Goal: Task Accomplishment & Management: Use online tool/utility

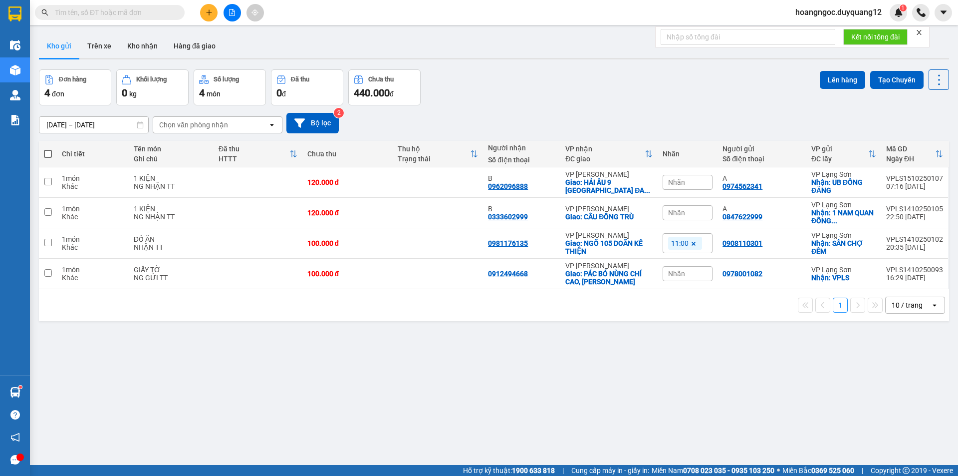
click at [214, 14] on button at bounding box center [208, 12] width 17 height 17
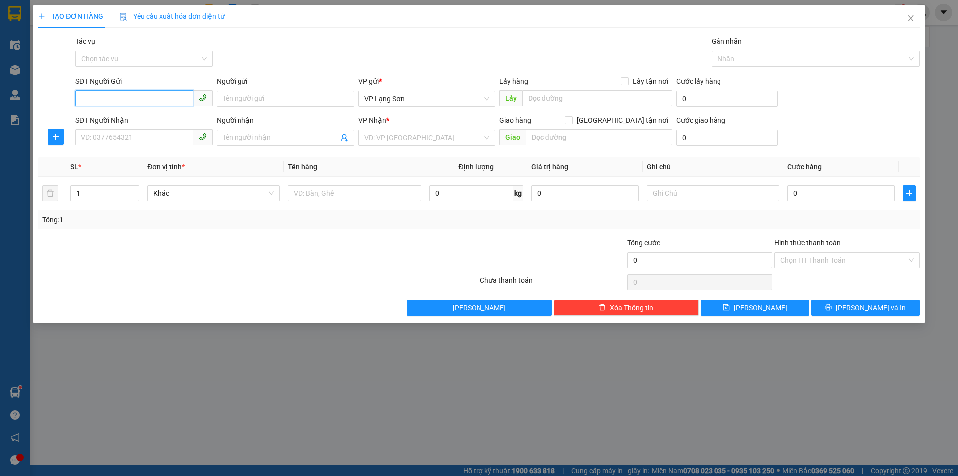
click at [143, 97] on input "SĐT Người Gửi" at bounding box center [134, 98] width 118 height 16
type input "0353922263"
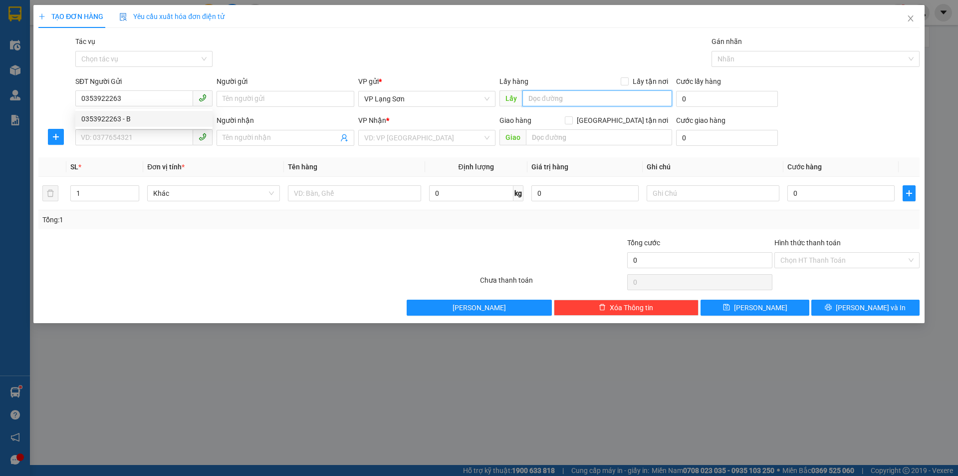
click at [542, 101] on input "text" at bounding box center [598, 98] width 150 height 16
type input "VPLS"
click at [632, 78] on span "Lấy tận nơi" at bounding box center [650, 81] width 43 height 11
click at [628, 78] on input "Lấy tận nơi" at bounding box center [624, 80] width 7 height 7
checkbox input "true"
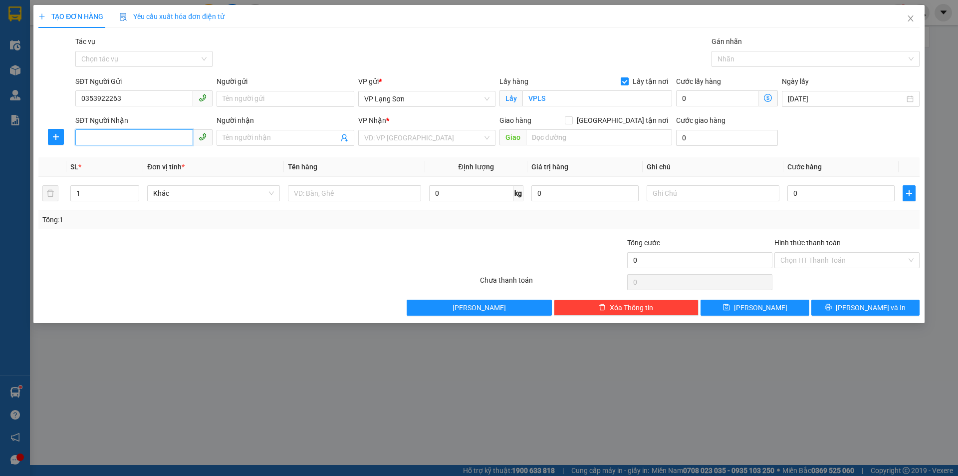
click at [144, 136] on input "SĐT Người Nhận" at bounding box center [134, 137] width 118 height 16
click at [129, 162] on div "0353922263 - B" at bounding box center [143, 157] width 125 height 11
type input "0353922263"
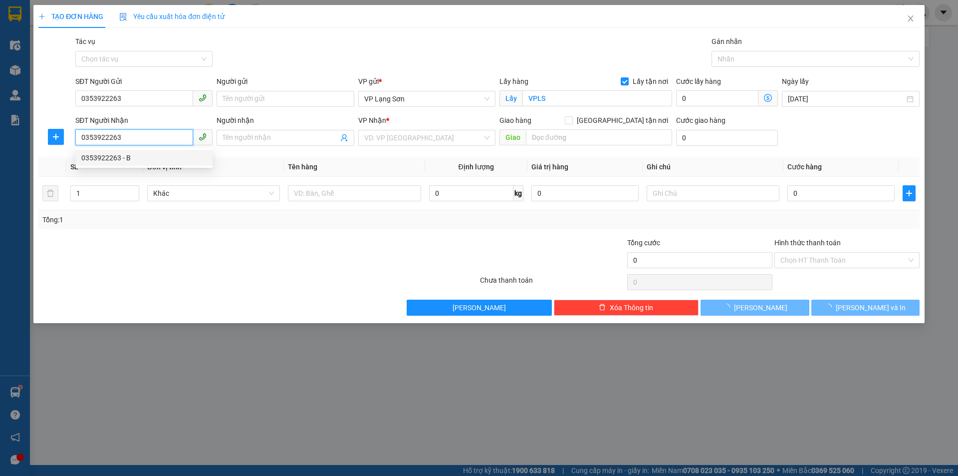
type input "B"
checkbox input "true"
type input "BƯU ĐIỆN [GEOGRAPHIC_DATA],yết kiêu,[GEOGRAPHIC_DATA],[GEOGRAPHIC_DATA]"
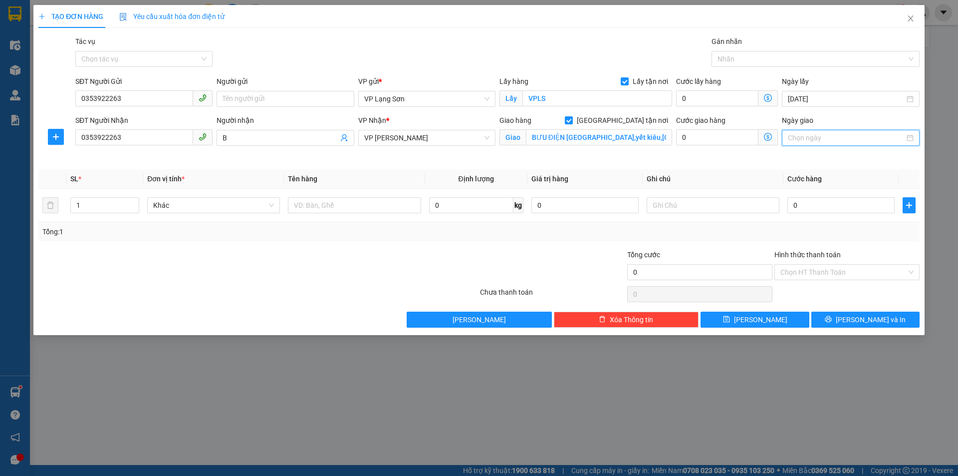
click at [831, 136] on input "Ngày giao" at bounding box center [846, 137] width 116 height 11
type input "[DATE]"
click at [849, 228] on div "15" at bounding box center [851, 226] width 12 height 12
click at [355, 202] on input "text" at bounding box center [354, 205] width 133 height 16
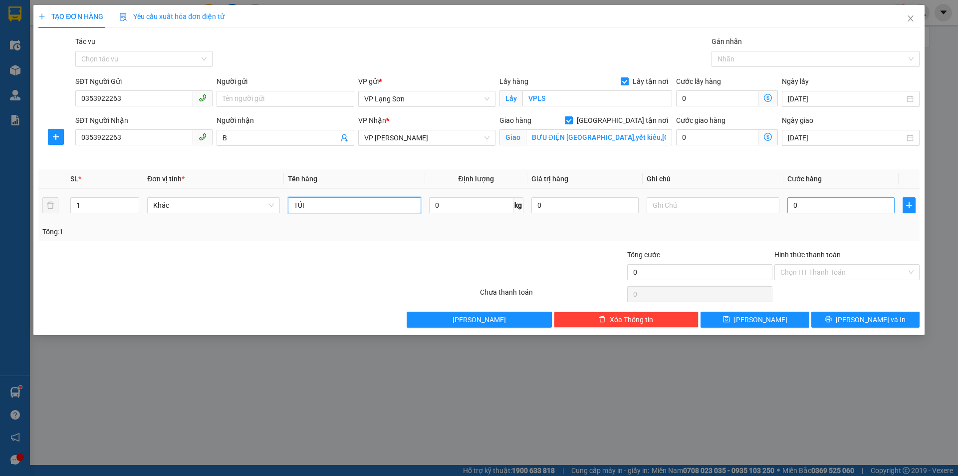
type input "TÚI"
click at [806, 207] on input "0" at bounding box center [841, 205] width 107 height 16
type input "1"
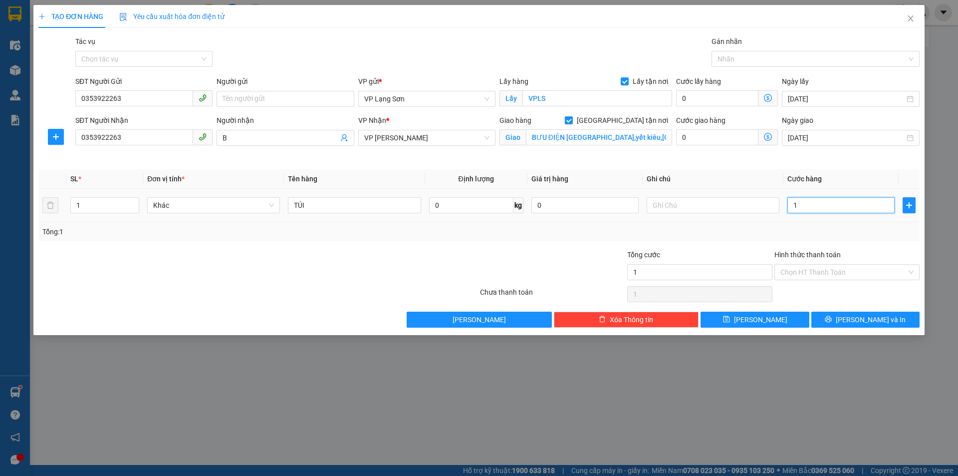
type input "10"
type input "100"
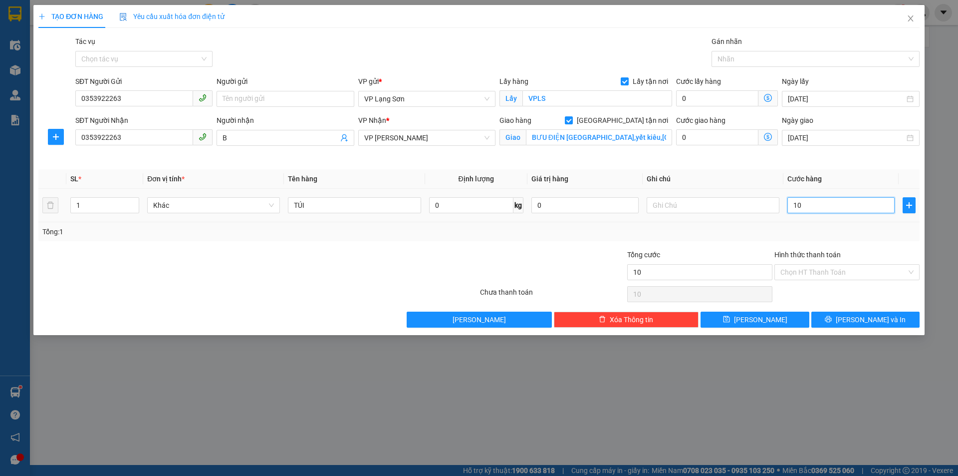
type input "100"
type input "100.000"
click at [678, 200] on input "text" at bounding box center [713, 205] width 133 height 16
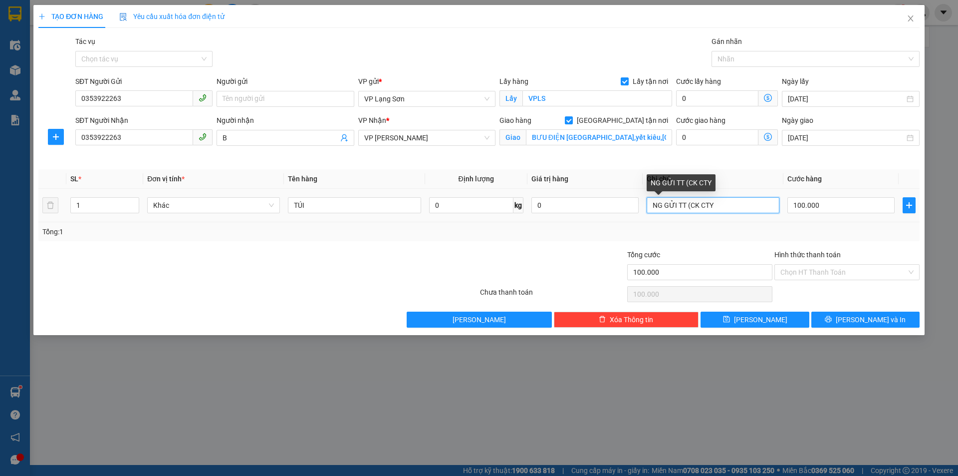
click at [735, 205] on input "NG GỬI TT (CK CTY" at bounding box center [713, 205] width 133 height 16
type input "NG GỬI TT (CK CTY 9:27 [DATE])"
click at [868, 279] on div "Chọn HT Thanh Toán" at bounding box center [847, 272] width 145 height 16
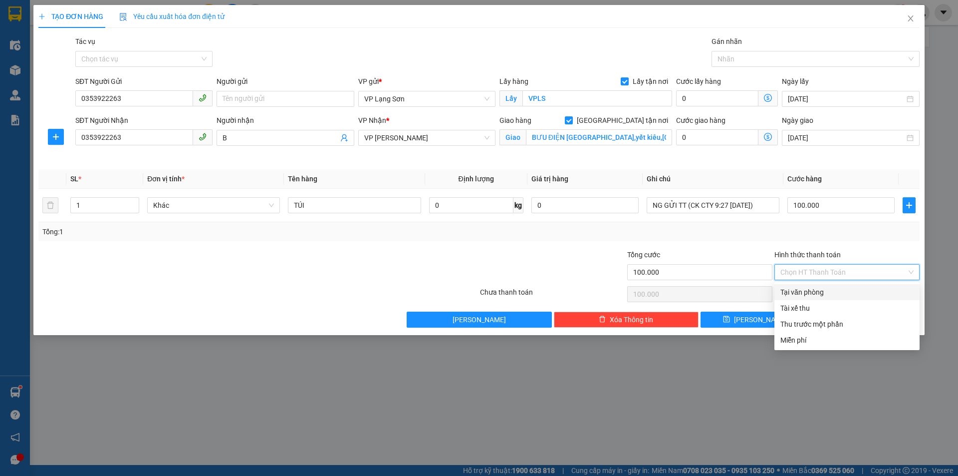
click at [792, 295] on div "Tại văn phòng" at bounding box center [847, 291] width 133 height 11
type input "0"
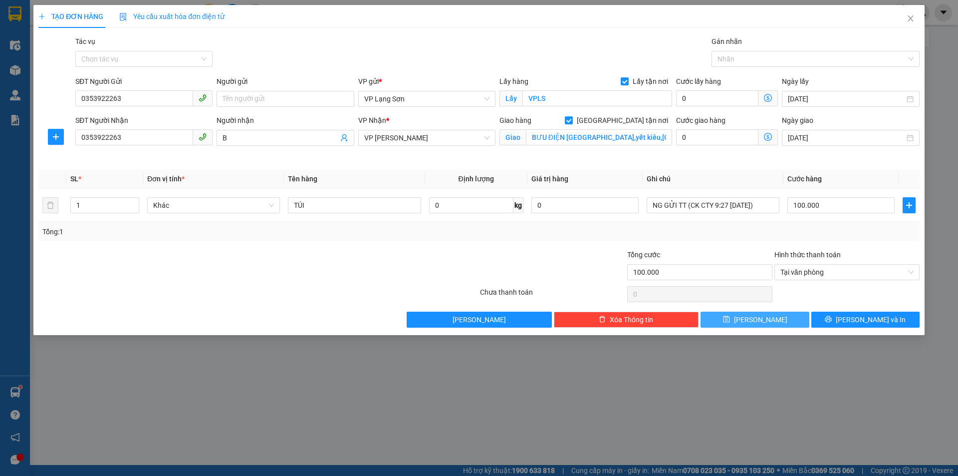
click at [760, 316] on span "[PERSON_NAME]" at bounding box center [760, 319] width 53 height 11
checkbox input "false"
type input "0"
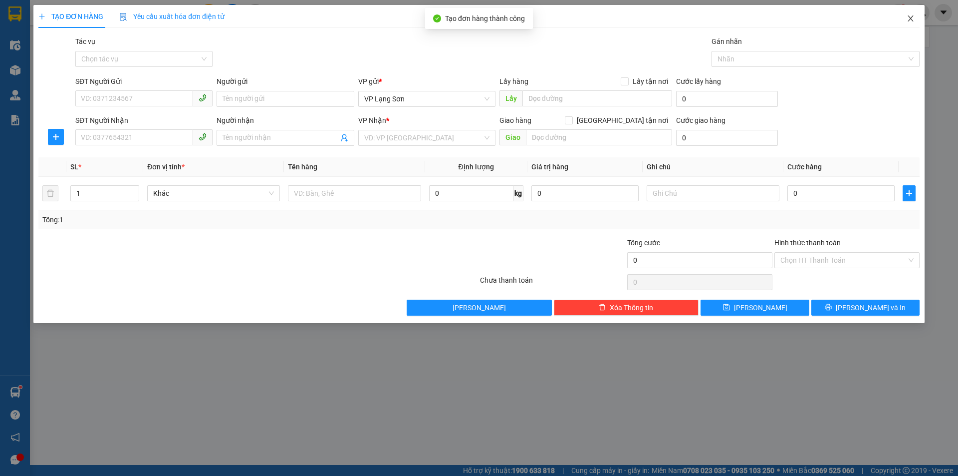
click at [911, 19] on icon "close" at bounding box center [910, 18] width 5 height 6
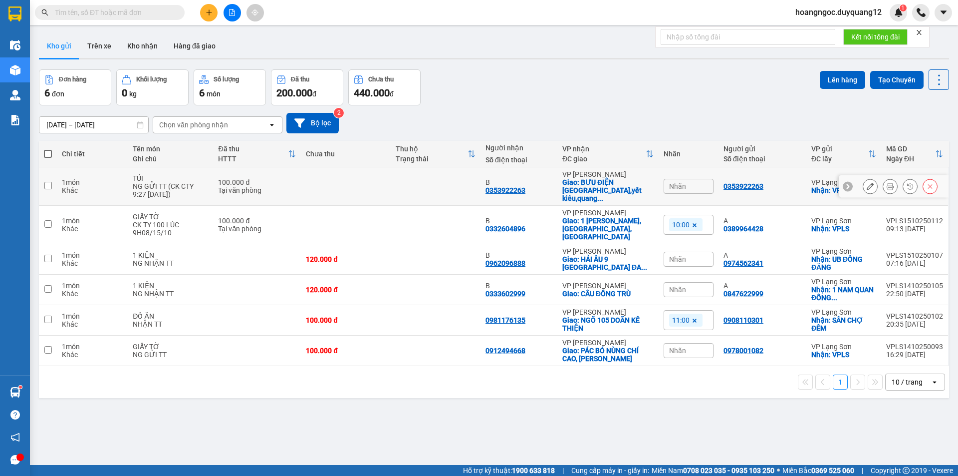
click at [50, 184] on input "checkbox" at bounding box center [47, 185] width 7 height 7
checkbox input "true"
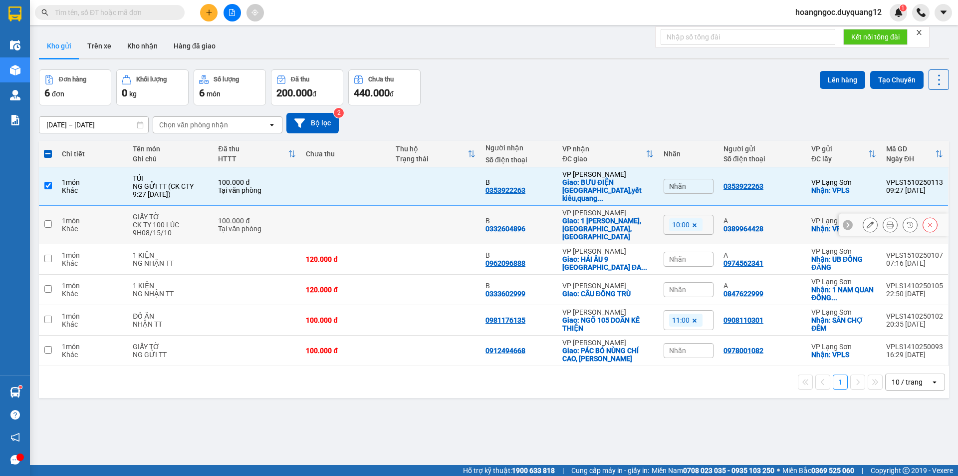
click at [49, 220] on input "checkbox" at bounding box center [47, 223] width 7 height 7
checkbox input "true"
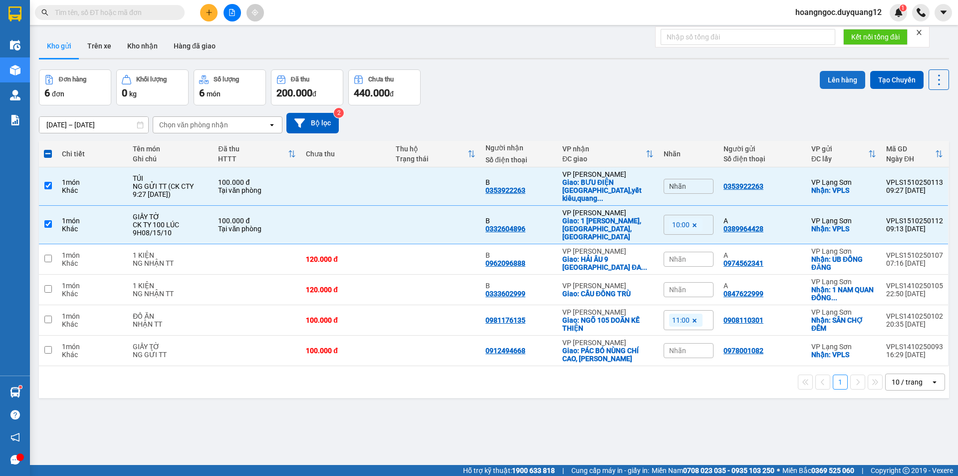
click at [835, 82] on button "Lên hàng" at bounding box center [842, 80] width 45 height 18
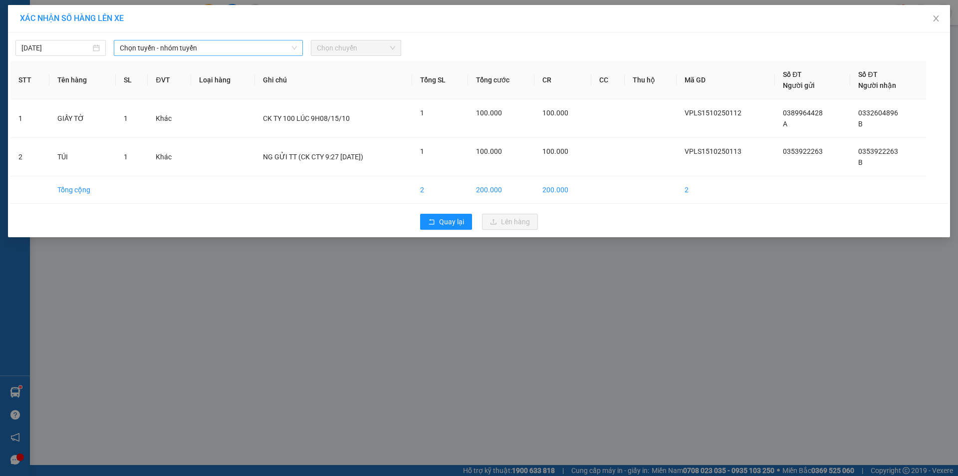
click at [219, 48] on span "Chọn tuyến - nhóm tuyến" at bounding box center [208, 47] width 177 height 15
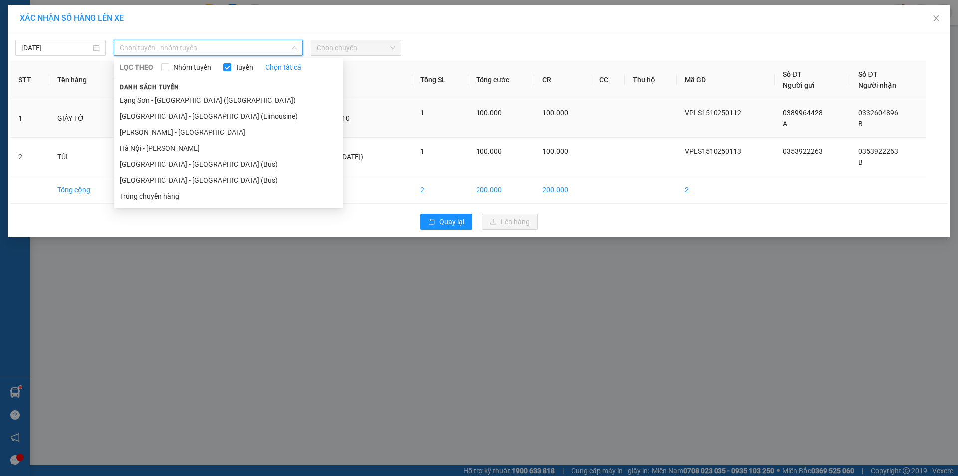
click at [198, 100] on li "Lạng Sơn - [GEOGRAPHIC_DATA] ([GEOGRAPHIC_DATA])" at bounding box center [229, 100] width 230 height 16
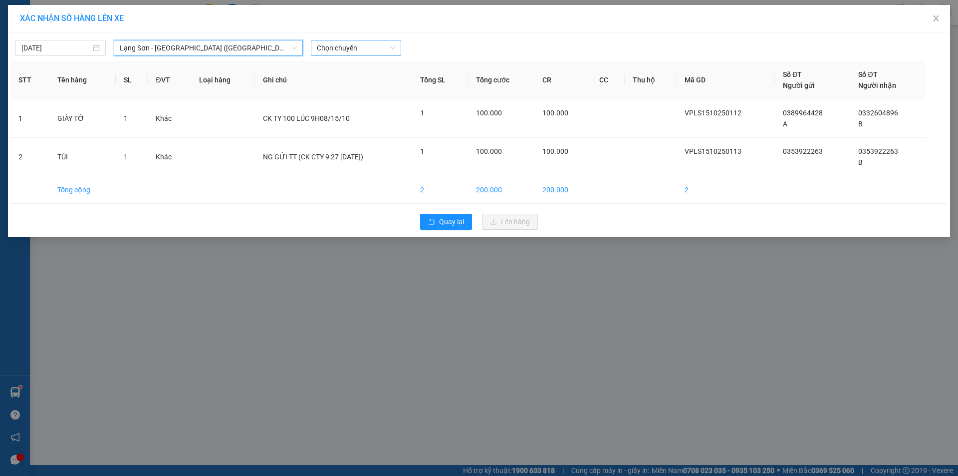
click at [384, 42] on span "Chọn chuyến" at bounding box center [356, 47] width 78 height 15
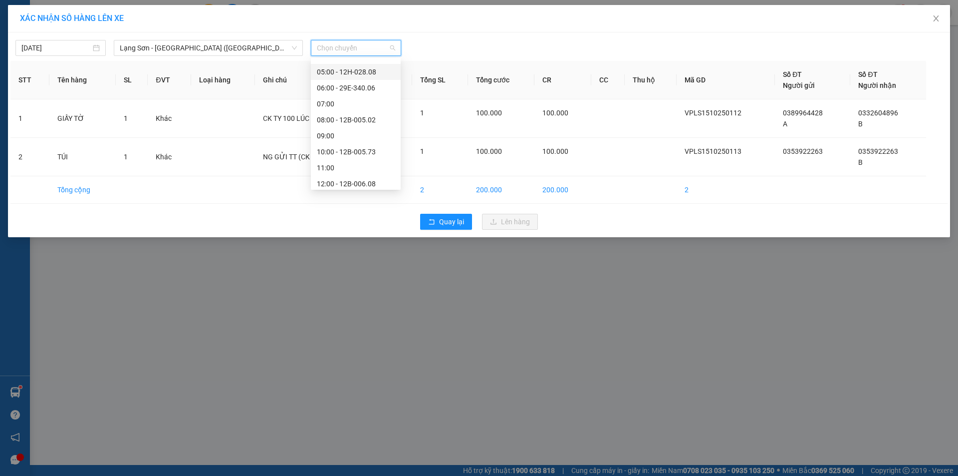
scroll to position [35, 0]
click at [357, 145] on div "10:00 - 12B-005.73" at bounding box center [356, 144] width 78 height 11
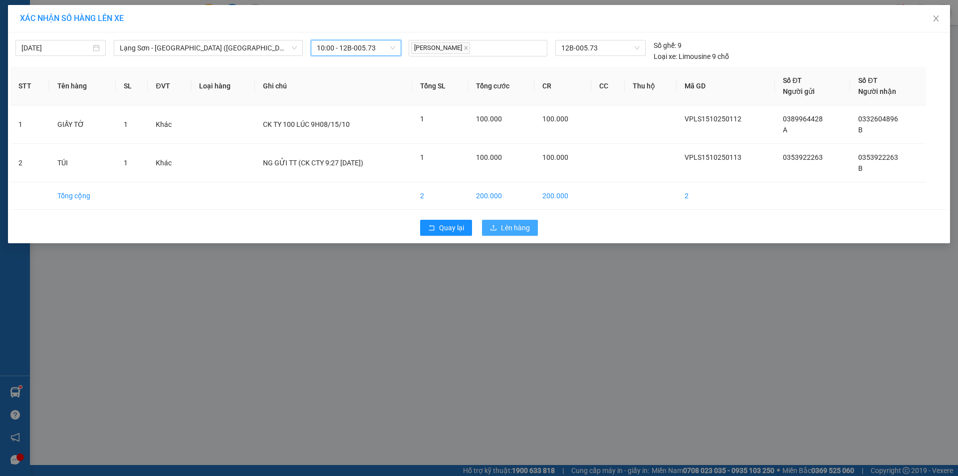
click at [502, 224] on span "Lên hàng" at bounding box center [515, 227] width 29 height 11
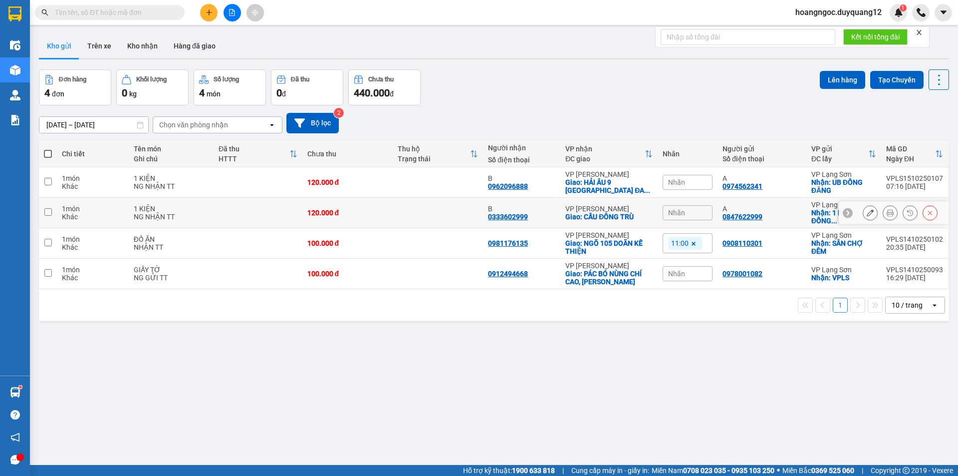
click at [46, 214] on input "checkbox" at bounding box center [47, 211] width 7 height 7
checkbox input "true"
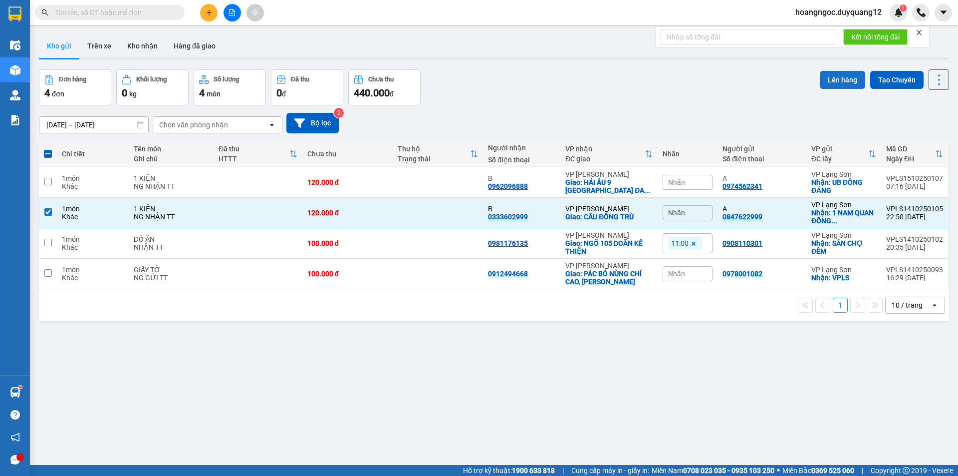
click at [841, 77] on button "Lên hàng" at bounding box center [842, 80] width 45 height 18
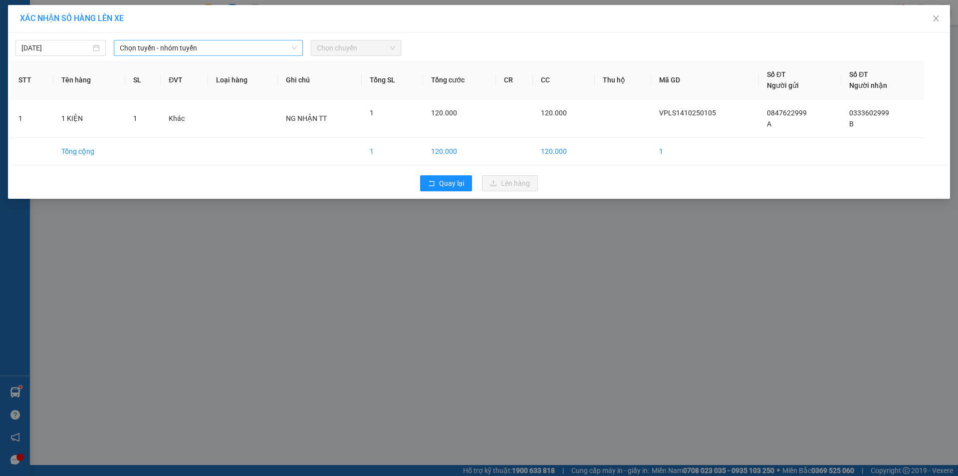
click at [200, 46] on span "Chọn tuyến - nhóm tuyến" at bounding box center [208, 47] width 177 height 15
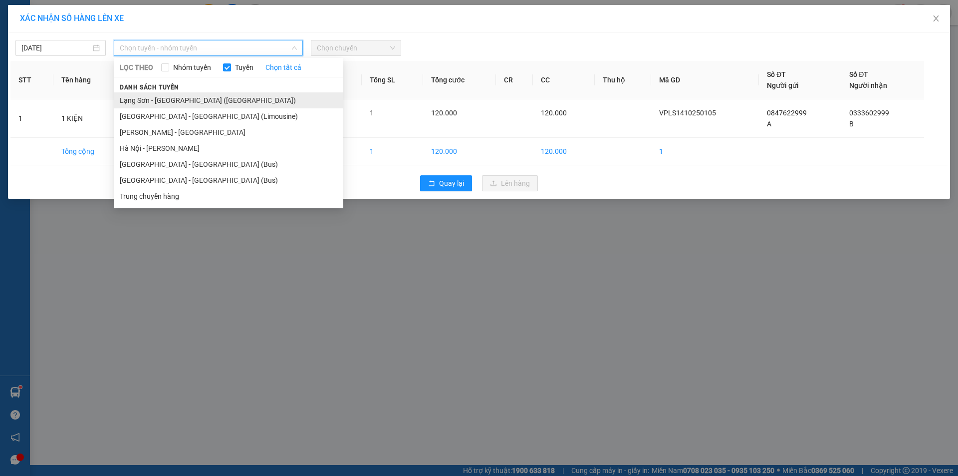
click at [222, 101] on li "Lạng Sơn - [GEOGRAPHIC_DATA] ([GEOGRAPHIC_DATA])" at bounding box center [229, 100] width 230 height 16
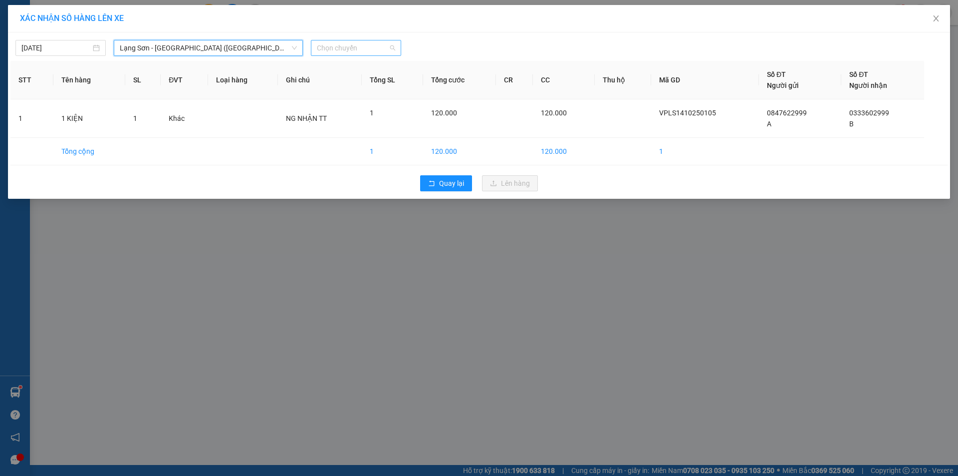
click at [387, 50] on span "Chọn chuyến" at bounding box center [356, 47] width 78 height 15
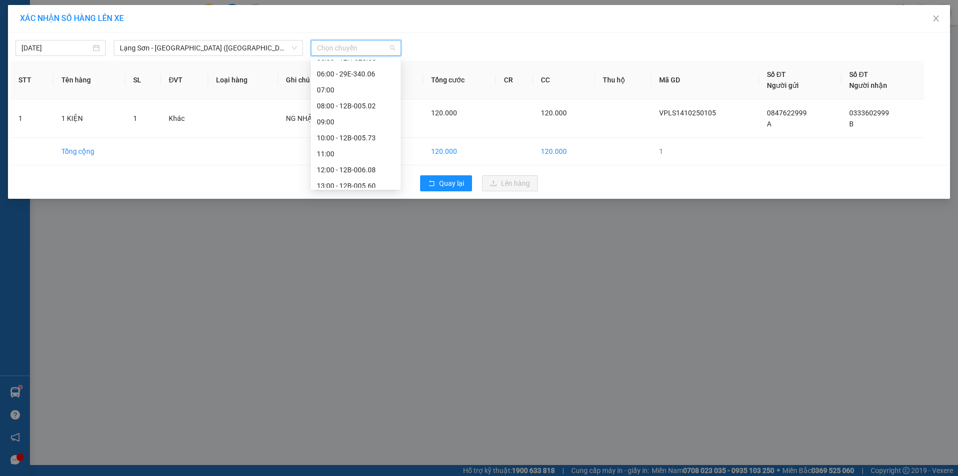
scroll to position [44, 0]
click at [351, 102] on div "08:00 - 12B-005.02" at bounding box center [356, 103] width 78 height 11
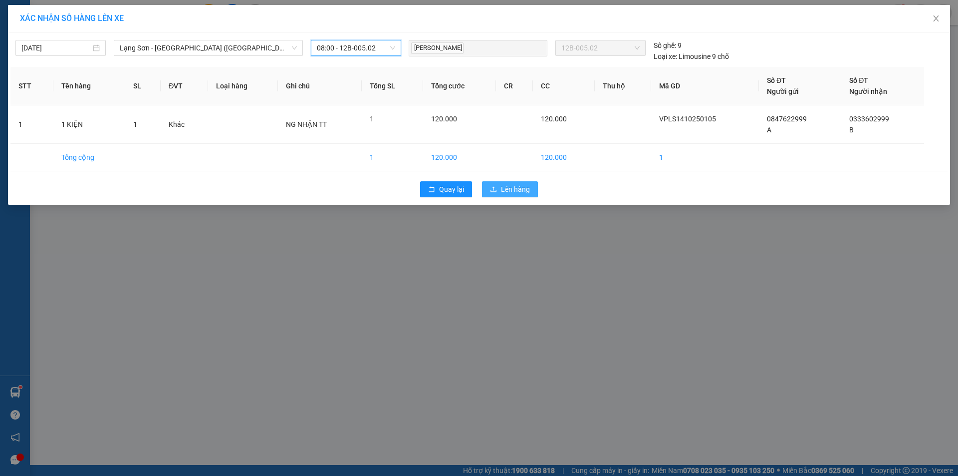
click at [510, 193] on span "Lên hàng" at bounding box center [515, 189] width 29 height 11
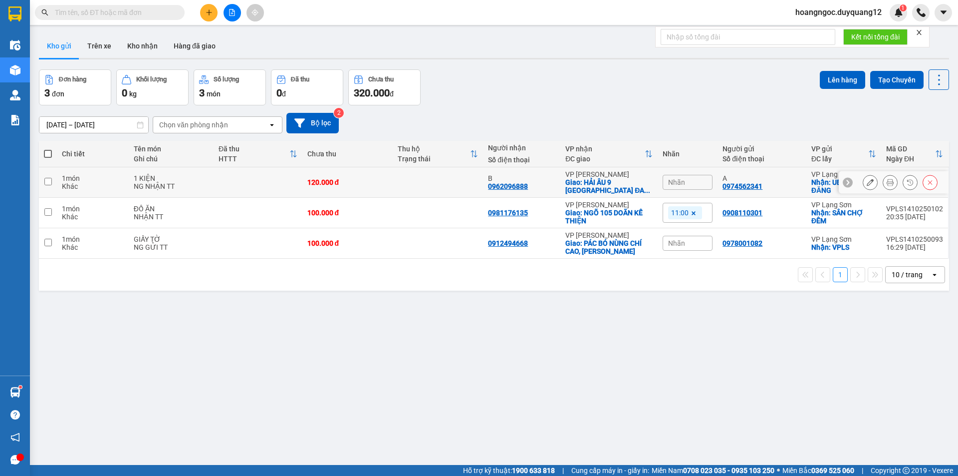
click at [50, 186] on td at bounding box center [48, 182] width 18 height 30
checkbox input "true"
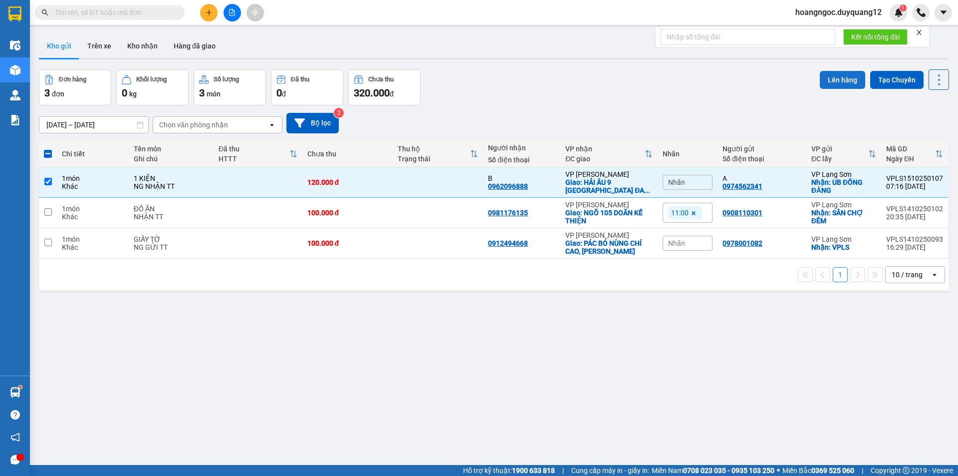
click at [839, 78] on button "Lên hàng" at bounding box center [842, 80] width 45 height 18
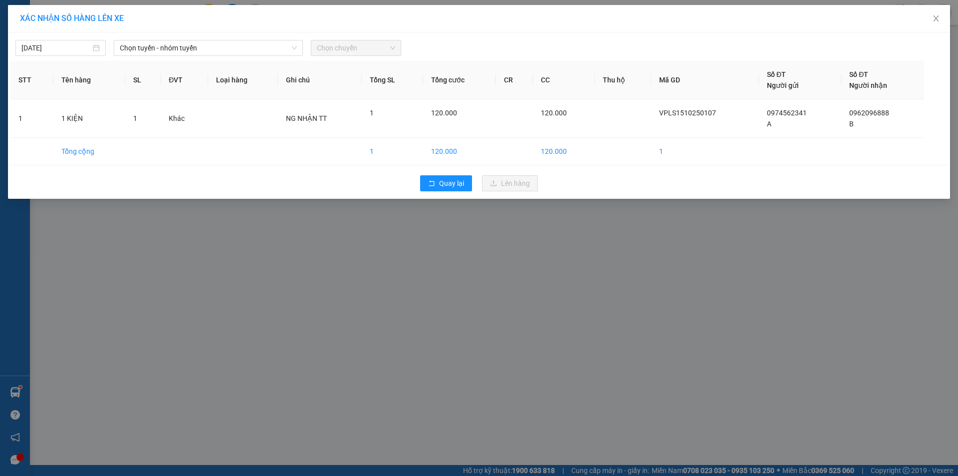
click at [308, 43] on div "Chọn chuyến" at bounding box center [356, 48] width 98 height 16
click at [227, 55] on div "Chọn tuyến - nhóm tuyến" at bounding box center [208, 48] width 189 height 16
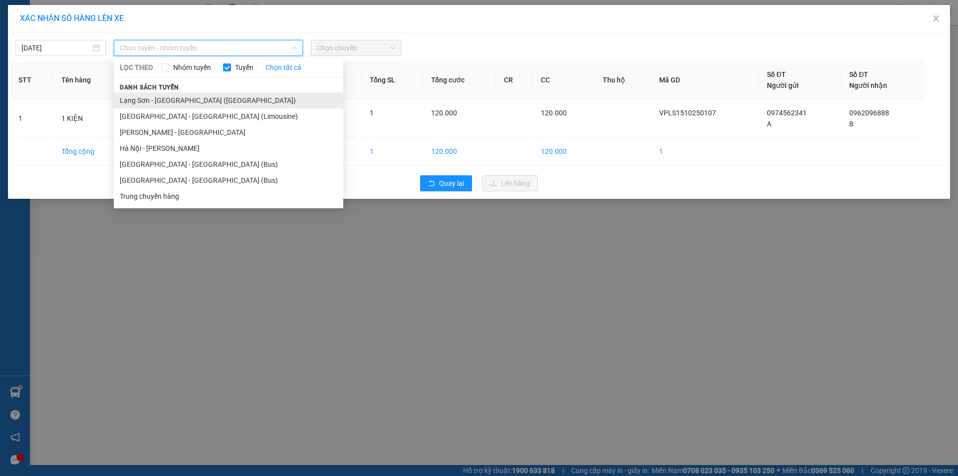
click at [205, 95] on li "Lạng Sơn - [GEOGRAPHIC_DATA] ([GEOGRAPHIC_DATA])" at bounding box center [229, 100] width 230 height 16
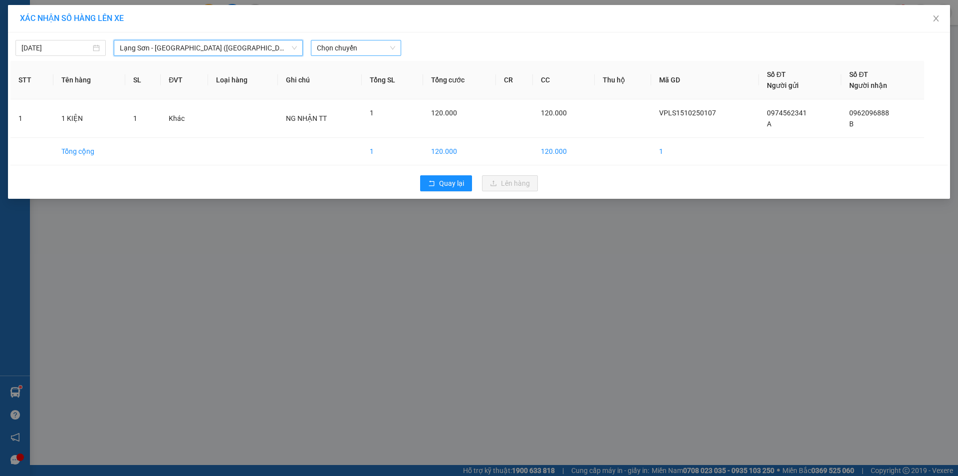
click at [388, 43] on span "Chọn chuyến" at bounding box center [356, 47] width 78 height 15
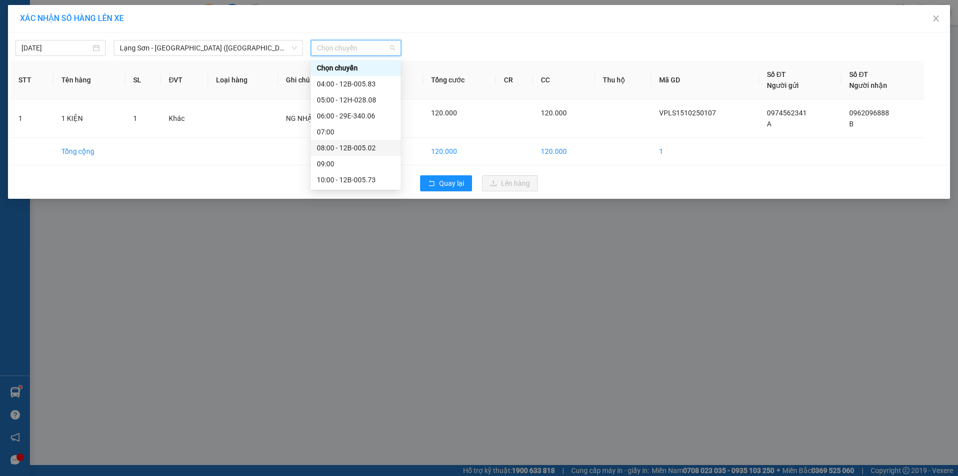
click at [357, 147] on div "08:00 - 12B-005.02" at bounding box center [356, 147] width 78 height 11
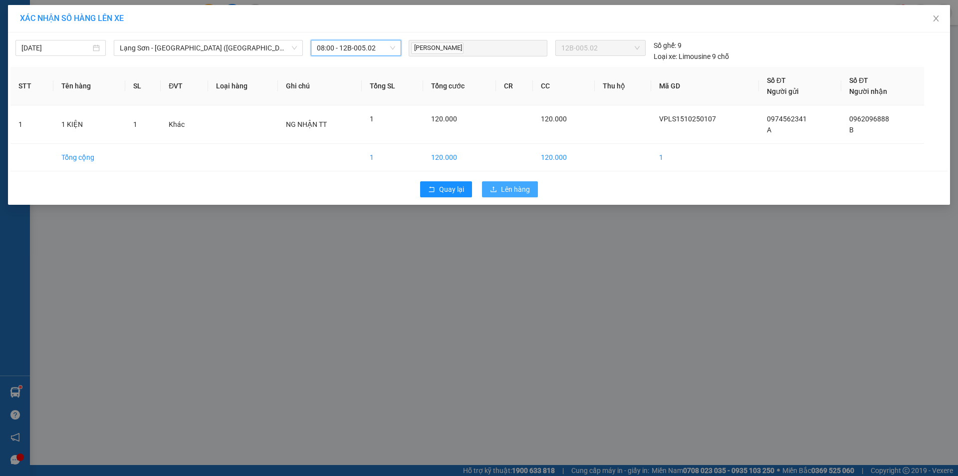
click at [514, 184] on span "Lên hàng" at bounding box center [515, 189] width 29 height 11
